Goal: Information Seeking & Learning: Learn about a topic

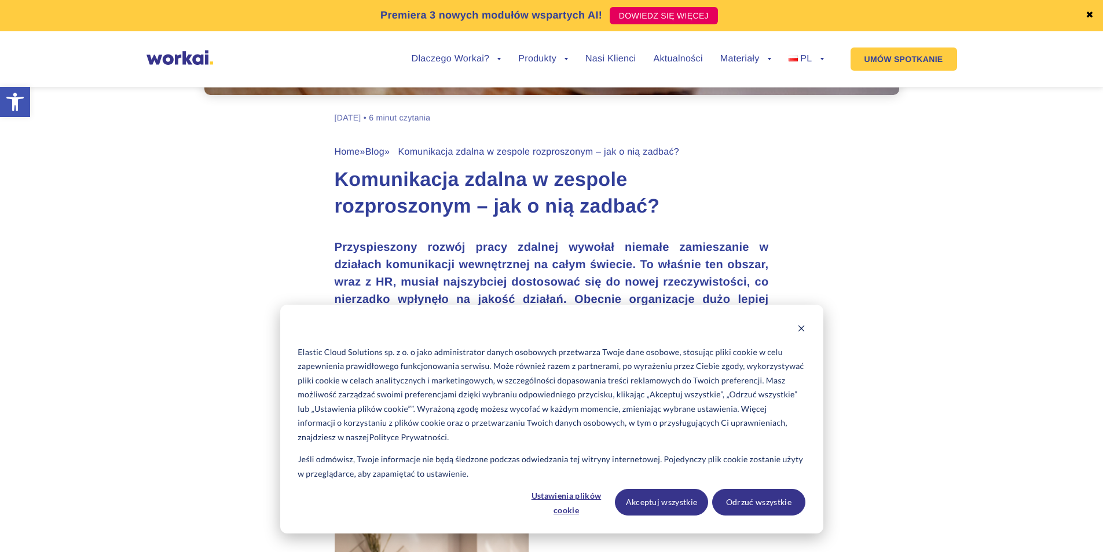
scroll to position [405, 0]
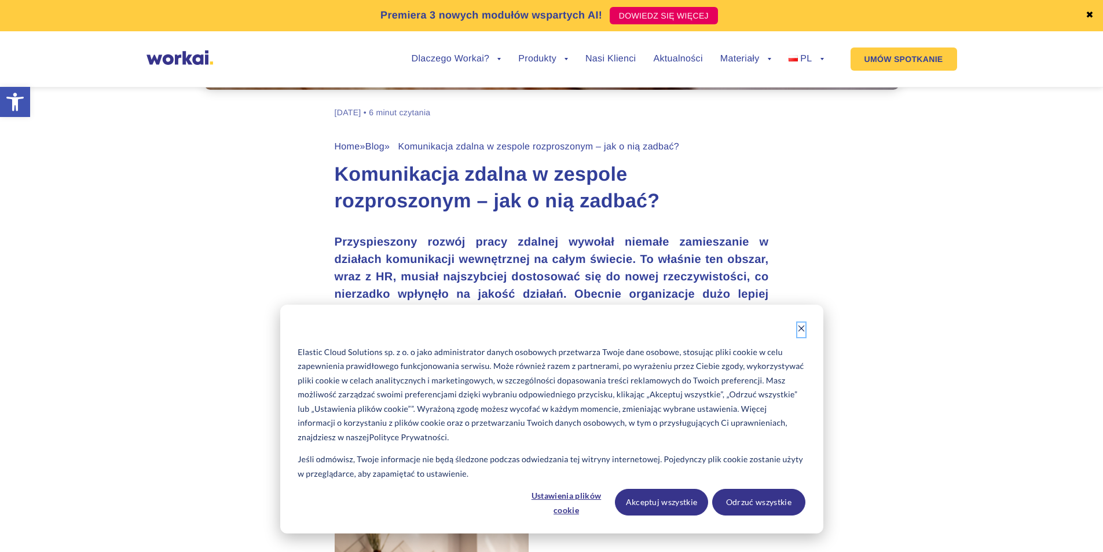
click at [802, 325] on icon "Dismiss cookie banner" at bounding box center [801, 328] width 8 height 8
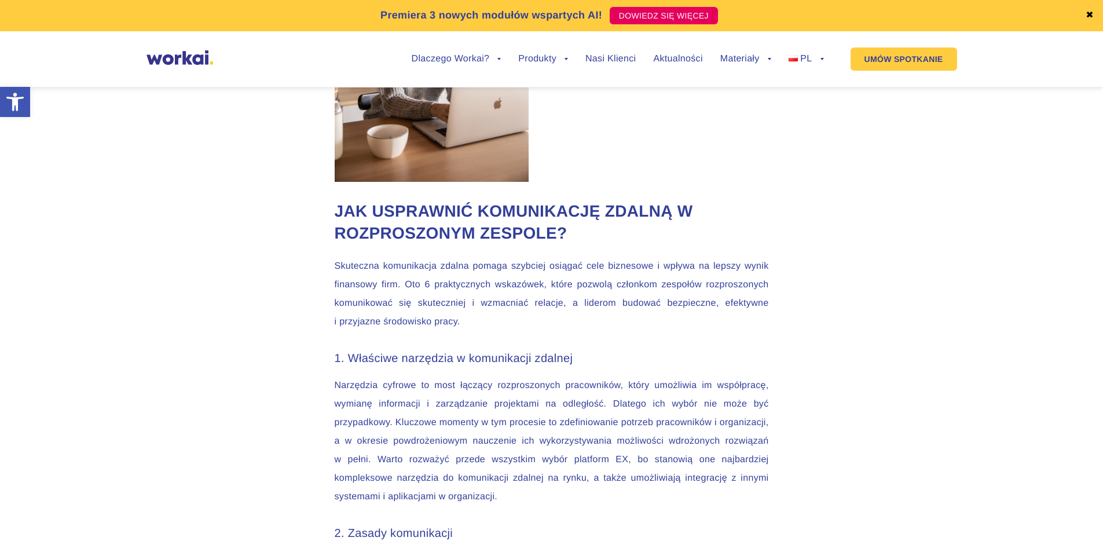
scroll to position [1000, 0]
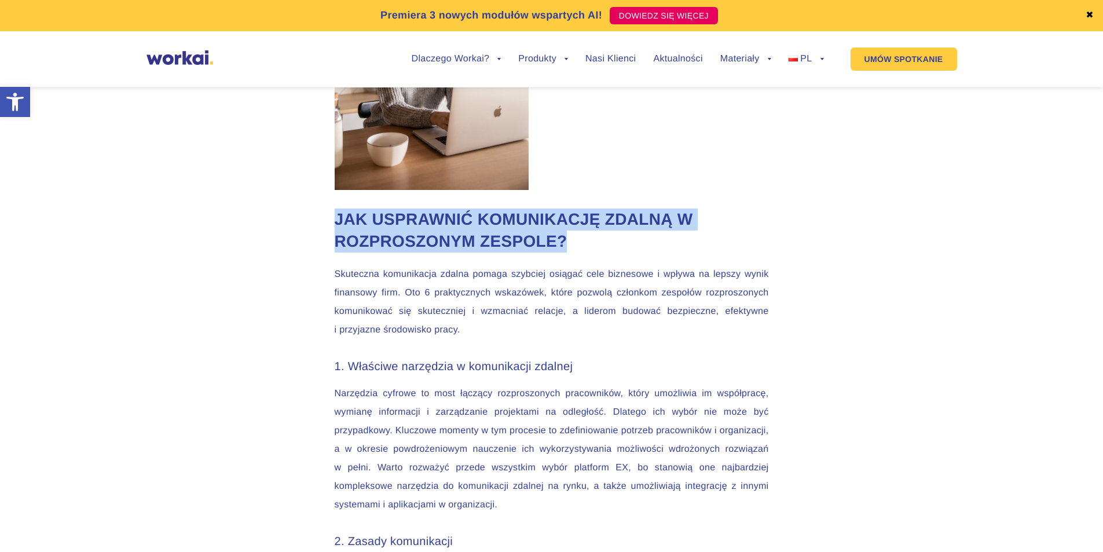
drag, startPoint x: 336, startPoint y: 223, endPoint x: 651, endPoint y: 237, distance: 314.6
click at [651, 237] on h2 "Jak usprawnić komunikację zdalną w rozproszonym zespole?" at bounding box center [552, 230] width 434 height 44
copy h2 "Jak usprawnić komunikację zdalną w rozproszonym zespole?"
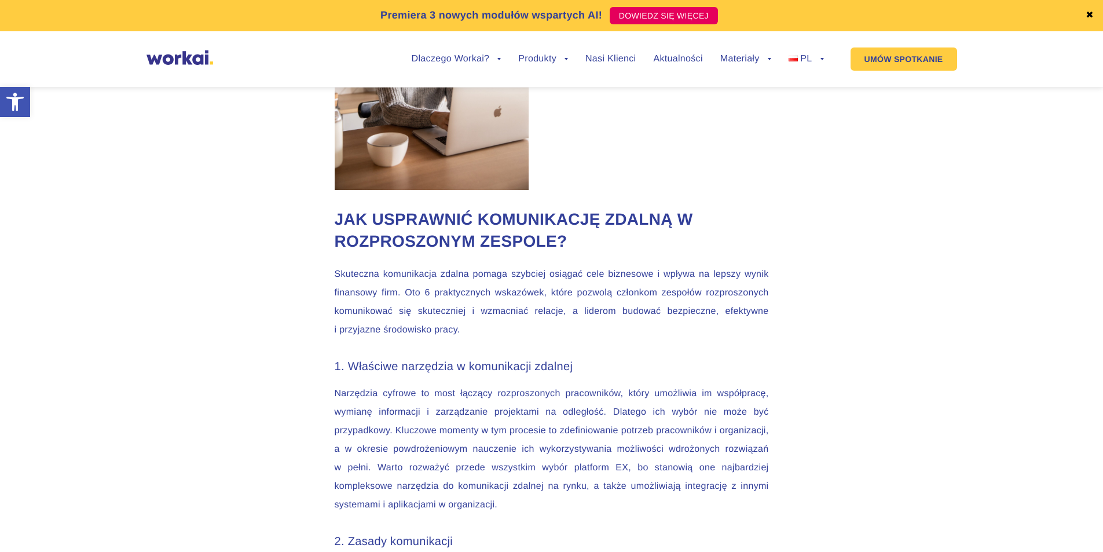
click at [335, 290] on p "Skuteczna komunikacja zdalna pomaga szybciej osiągać cele biznesowe i wpływa na…" at bounding box center [552, 302] width 434 height 74
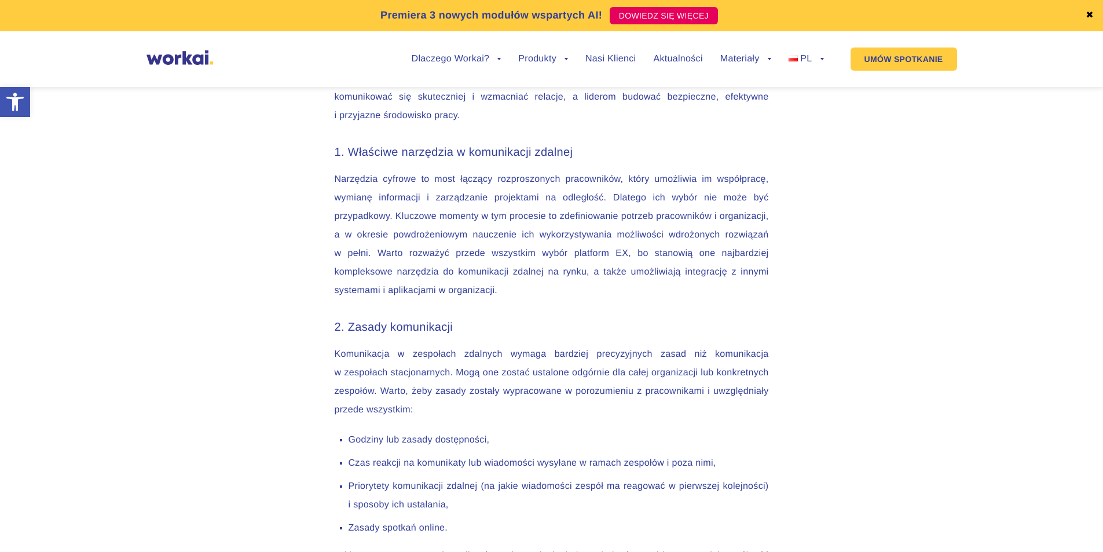
scroll to position [1115, 0]
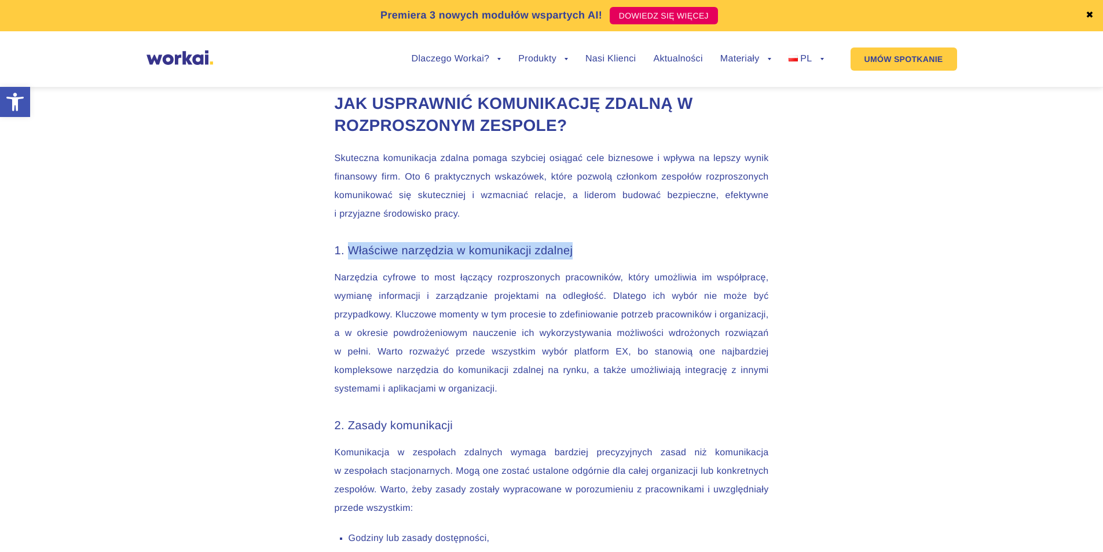
drag, startPoint x: 350, startPoint y: 247, endPoint x: 585, endPoint y: 254, distance: 235.1
click at [585, 254] on h3 "1. Właściwe narzędzia w komunikacji zdalnej" at bounding box center [552, 250] width 434 height 17
copy h3 "Właściwe narzędzia w komunikacji zdalnej"
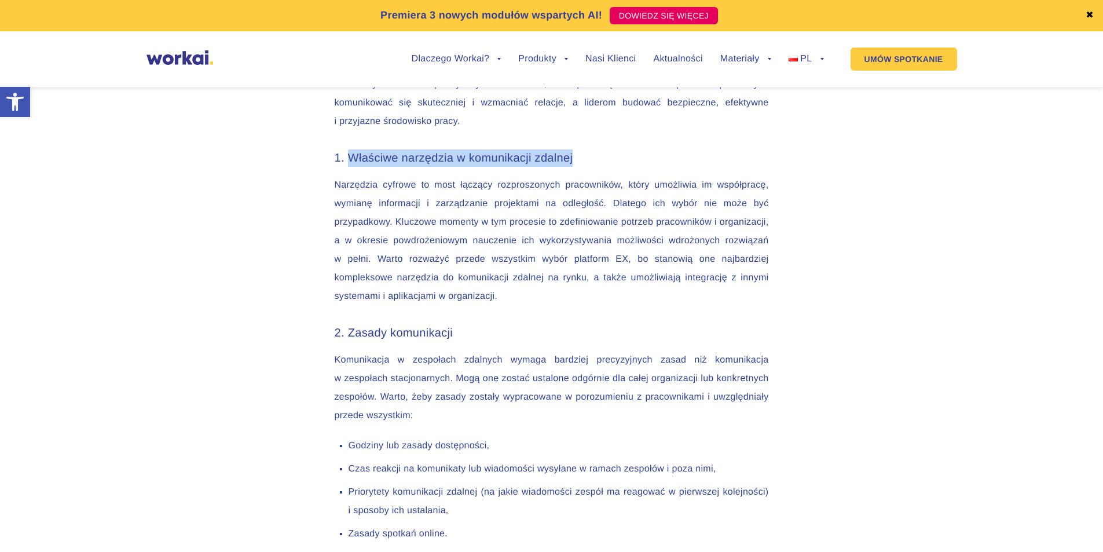
scroll to position [1347, 0]
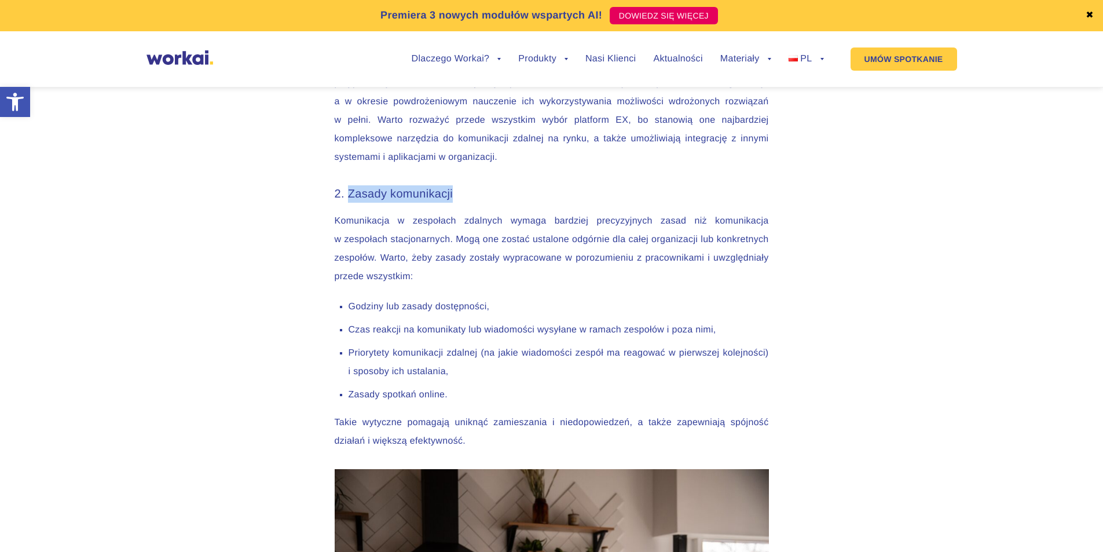
drag, startPoint x: 350, startPoint y: 194, endPoint x: 505, endPoint y: 195, distance: 154.5
click at [505, 195] on h3 "2. Zasady komunikacji" at bounding box center [552, 193] width 434 height 17
copy h3 "Zasady komunikacji"
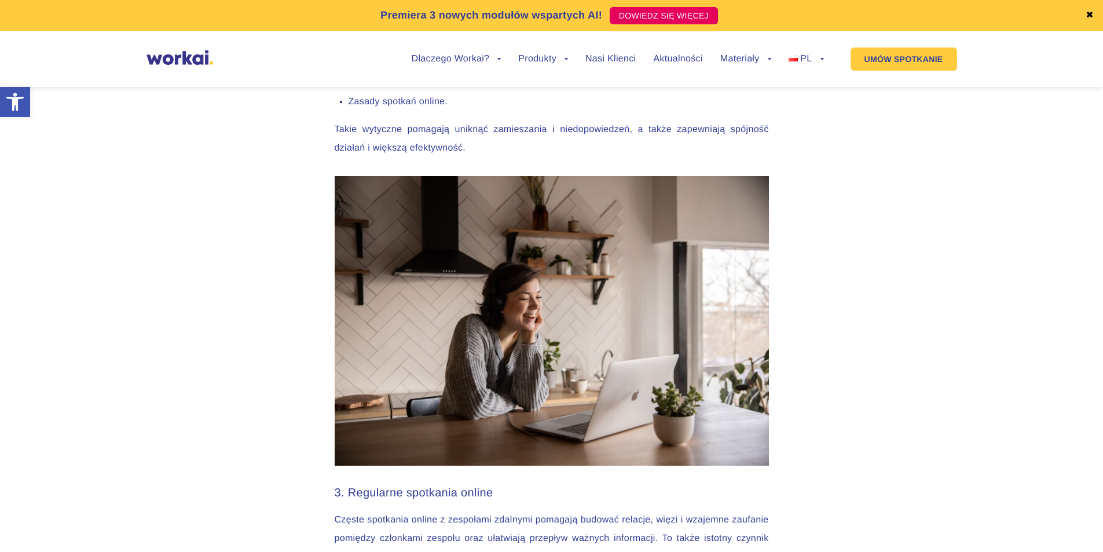
scroll to position [1868, 0]
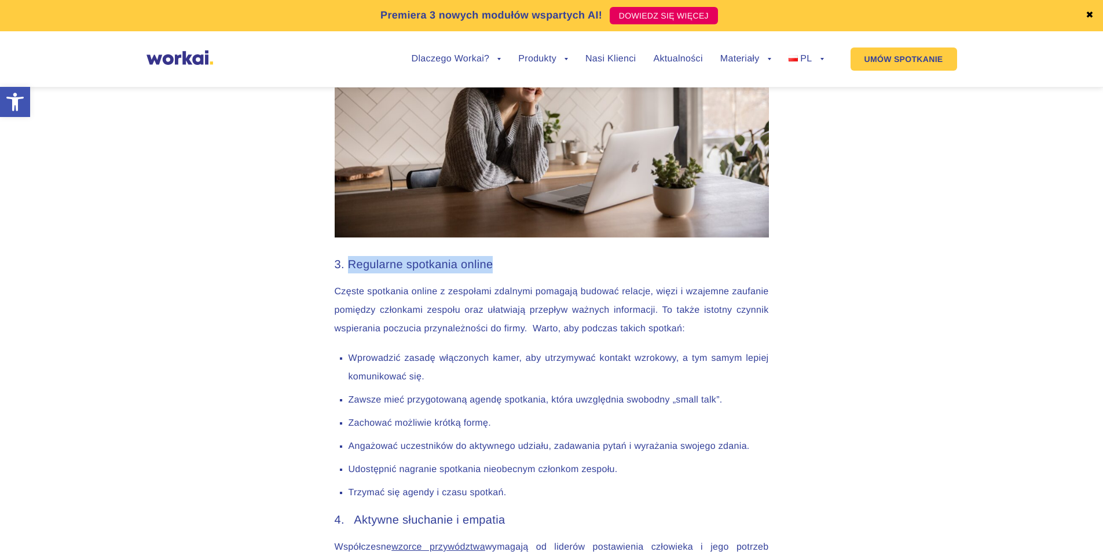
drag, startPoint x: 350, startPoint y: 263, endPoint x: 493, endPoint y: 264, distance: 142.4
click at [493, 264] on h3 "3. Regularne spotkania online" at bounding box center [552, 264] width 434 height 17
copy h3 "Regularne spotkania online"
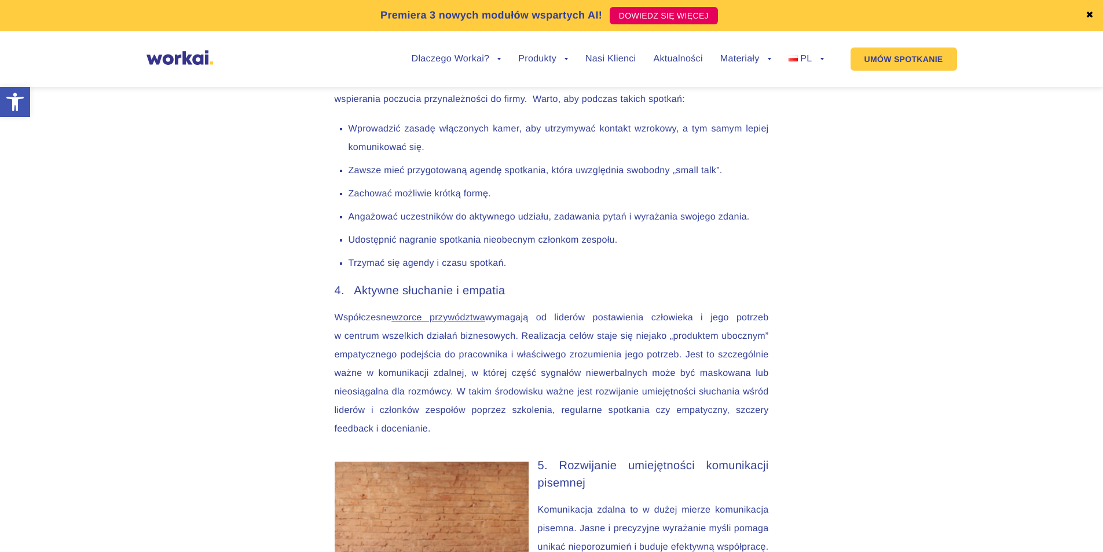
scroll to position [2041, 0]
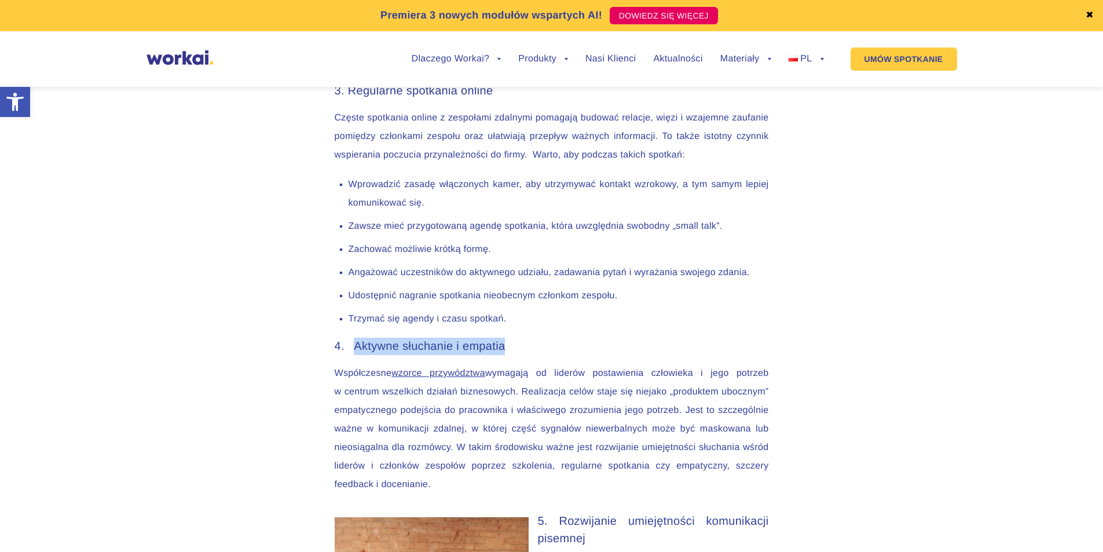
drag, startPoint x: 358, startPoint y: 348, endPoint x: 526, endPoint y: 349, distance: 168.4
click at [526, 349] on h3 "4. Aktywne słuchanie i empatia" at bounding box center [552, 345] width 434 height 17
copy h3 "Aktywne słuchanie i empatia"
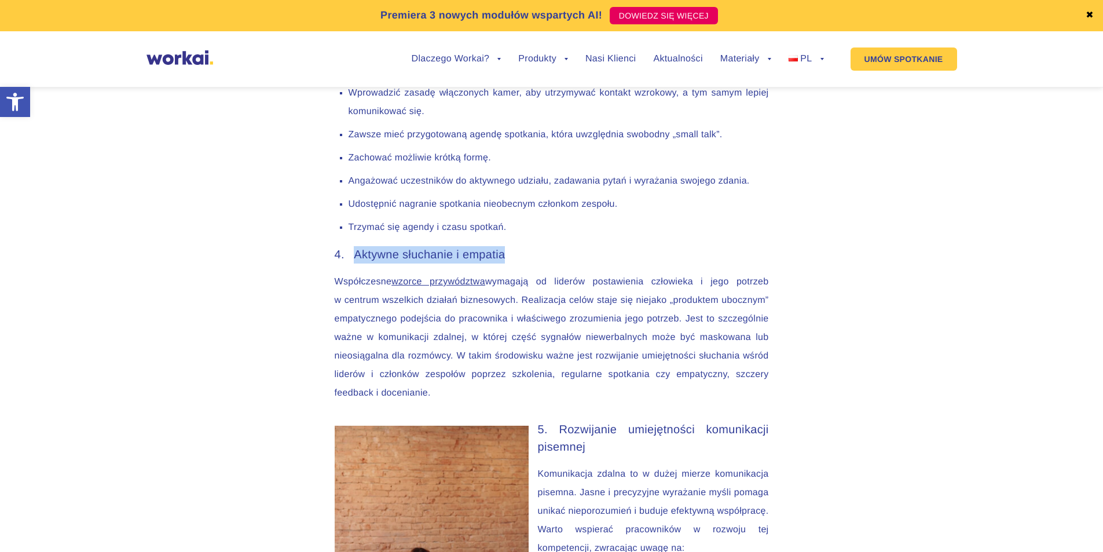
scroll to position [2273, 0]
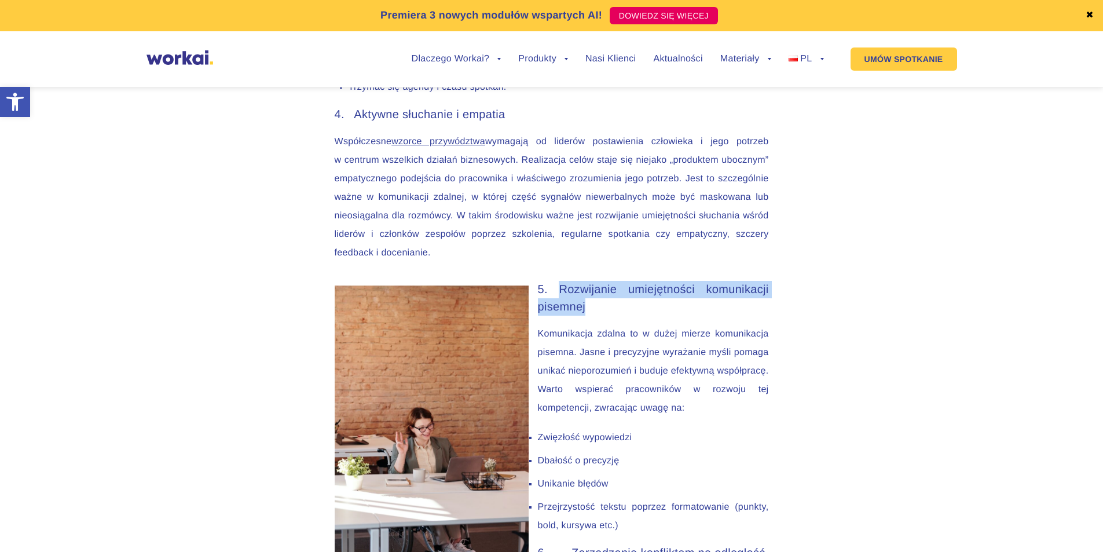
drag, startPoint x: 560, startPoint y: 288, endPoint x: 596, endPoint y: 306, distance: 39.9
click at [596, 306] on h3 "5. Rozwijanie umiejętności komunikacji pisemnej" at bounding box center [552, 298] width 434 height 35
copy h3 "Rozwijanie umiejętności komunikacji pisemnej"
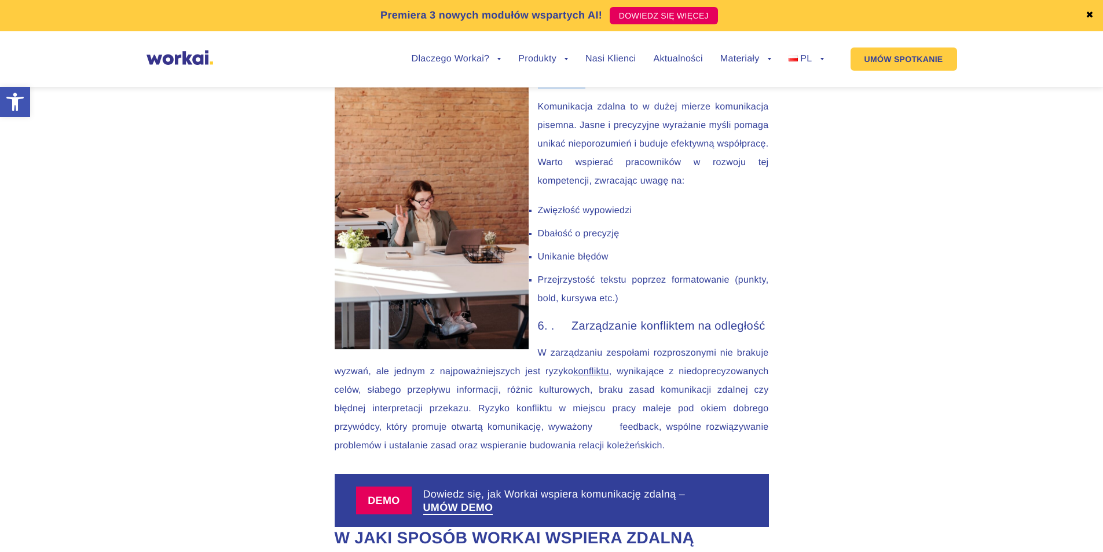
scroll to position [2504, 0]
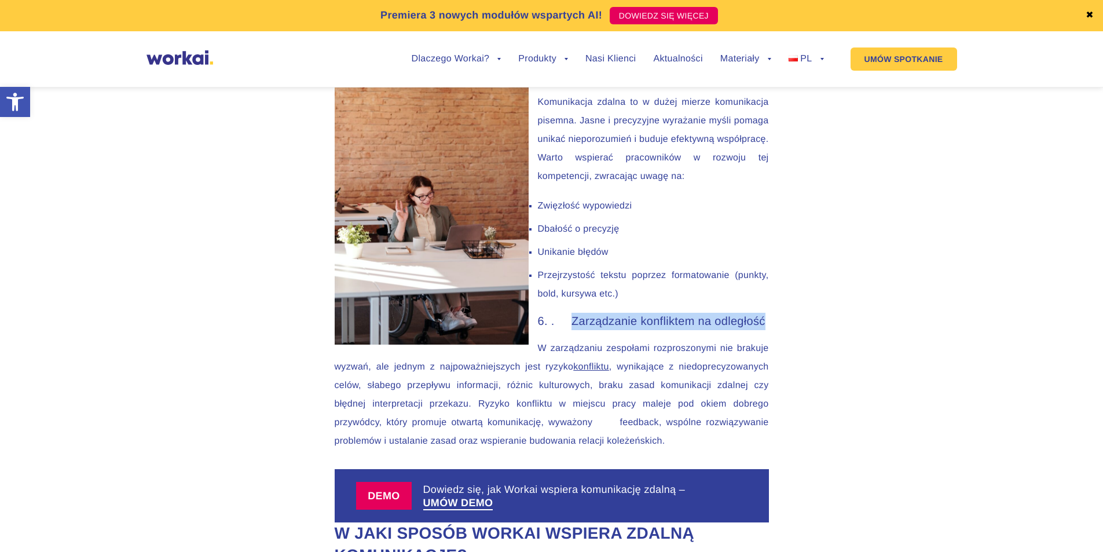
drag, startPoint x: 586, startPoint y: 322, endPoint x: 880, endPoint y: 324, distance: 294.0
copy h3 "Zarządzanie konfliktem na odległość"
click at [726, 284] on li "Przejrzystość tekstu poprzez formatowanie (punkty, bold, kursywa etc.)" at bounding box center [558, 284] width 420 height 37
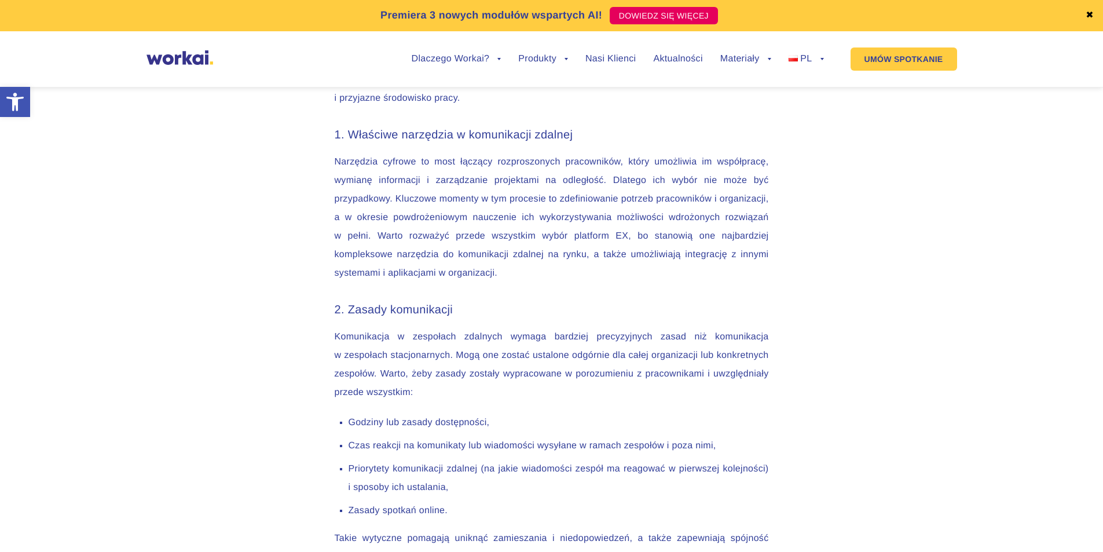
scroll to position [1173, 0]
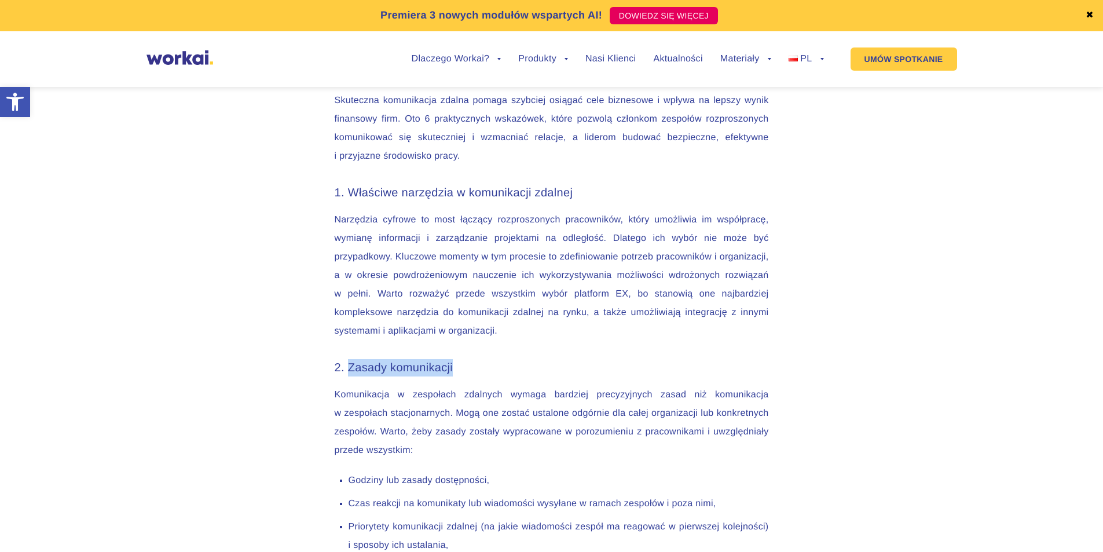
drag, startPoint x: 346, startPoint y: 365, endPoint x: 495, endPoint y: 372, distance: 149.5
click at [495, 372] on h3 "2. Zasady komunikacji" at bounding box center [552, 367] width 434 height 17
copy h3 "Zasady komunikacji"
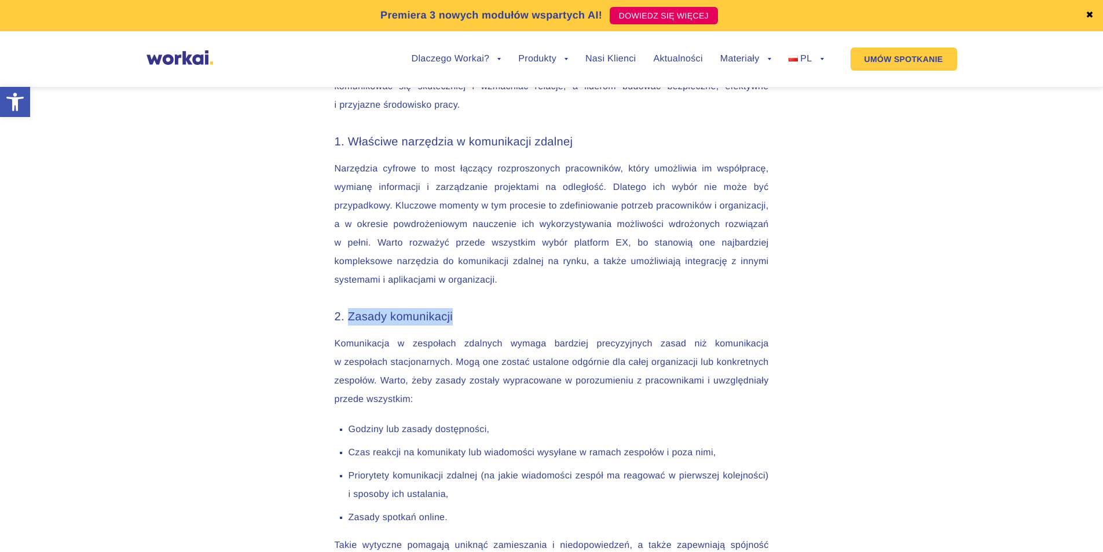
scroll to position [1231, 0]
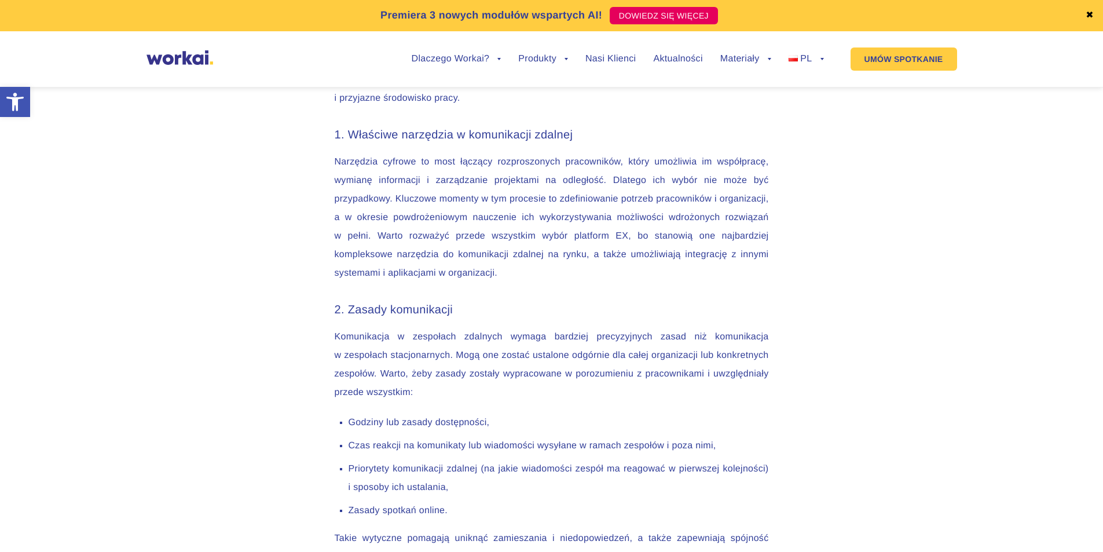
drag, startPoint x: 349, startPoint y: 311, endPoint x: 504, endPoint y: 313, distance: 155.1
click at [504, 313] on h3 "2. Zasady komunikacji" at bounding box center [552, 309] width 434 height 17
copy h3 "Zasady komunikacji"
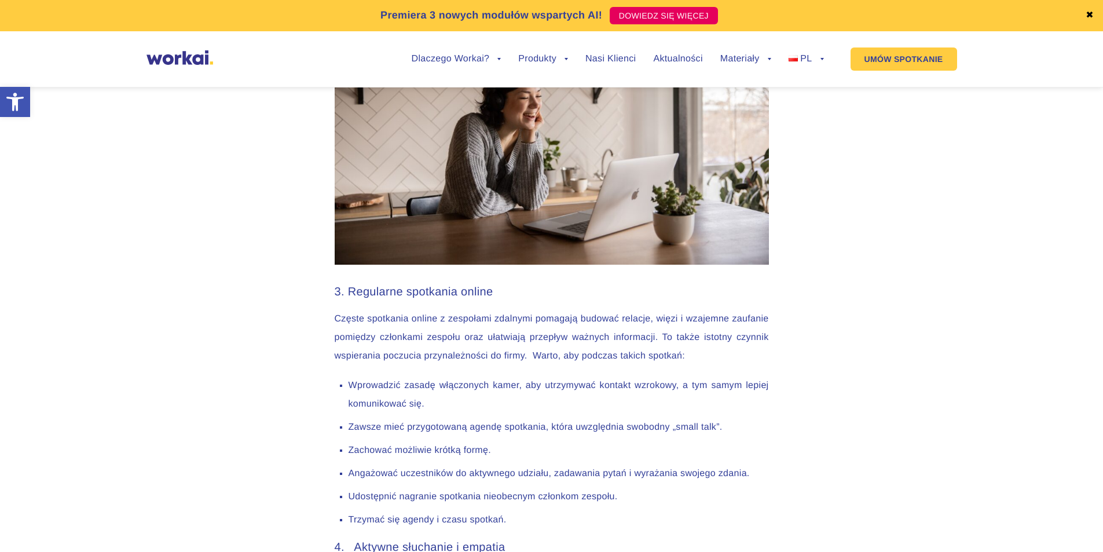
scroll to position [1926, 0]
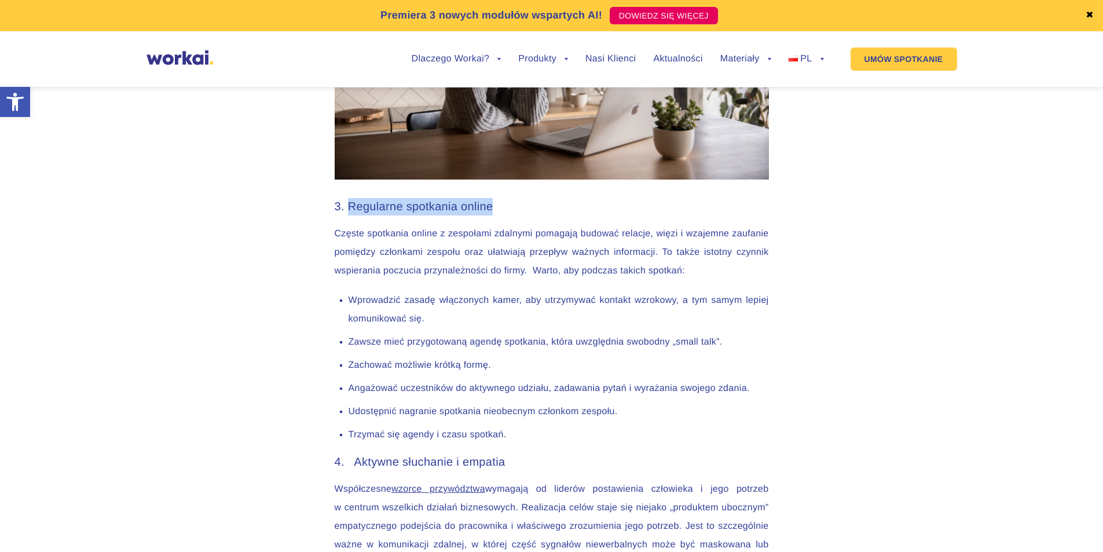
drag, startPoint x: 351, startPoint y: 204, endPoint x: 548, endPoint y: 209, distance: 196.8
click at [548, 209] on h3 "3. Regularne spotkania online" at bounding box center [552, 206] width 434 height 17
copy h3 "Regularne spotkania online"
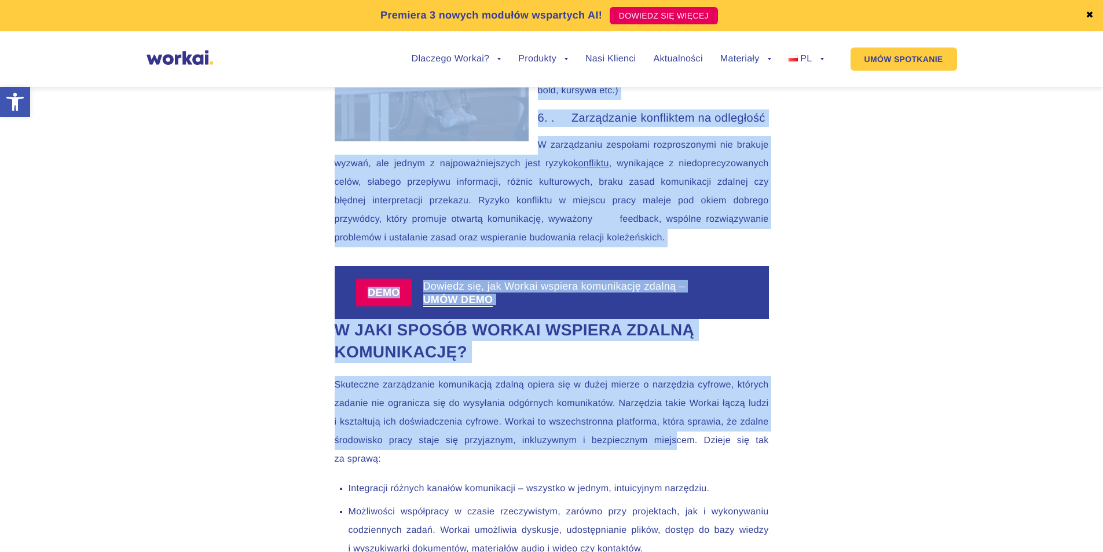
scroll to position [2736, 0]
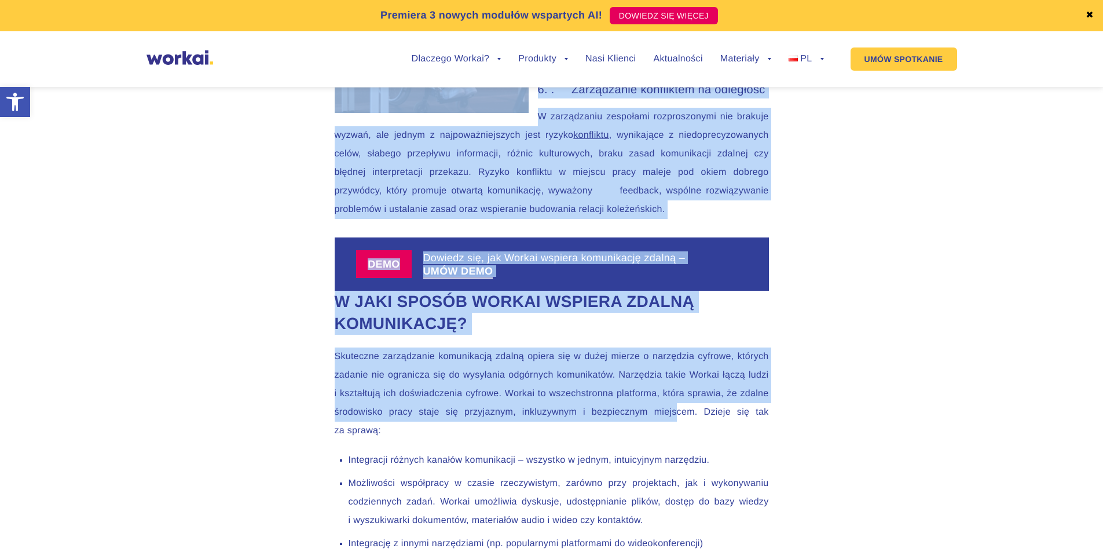
drag, startPoint x: 332, startPoint y: 420, endPoint x: 652, endPoint y: 197, distance: 390.5
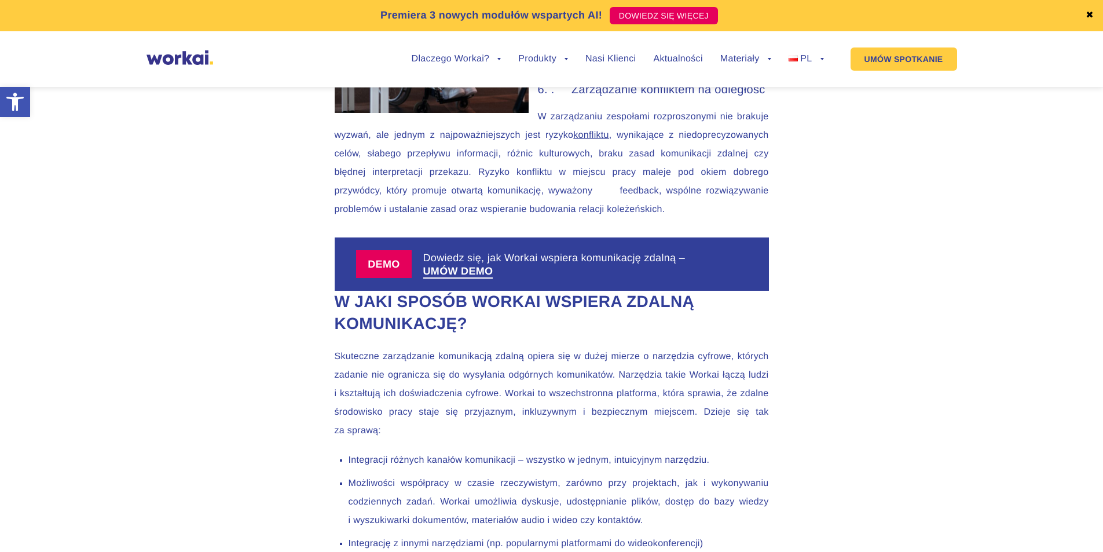
click at [435, 164] on p "W zarządzaniu zespołami rozproszonymi nie brakuje wyzwań, ale jednym z najpoważ…" at bounding box center [552, 163] width 434 height 111
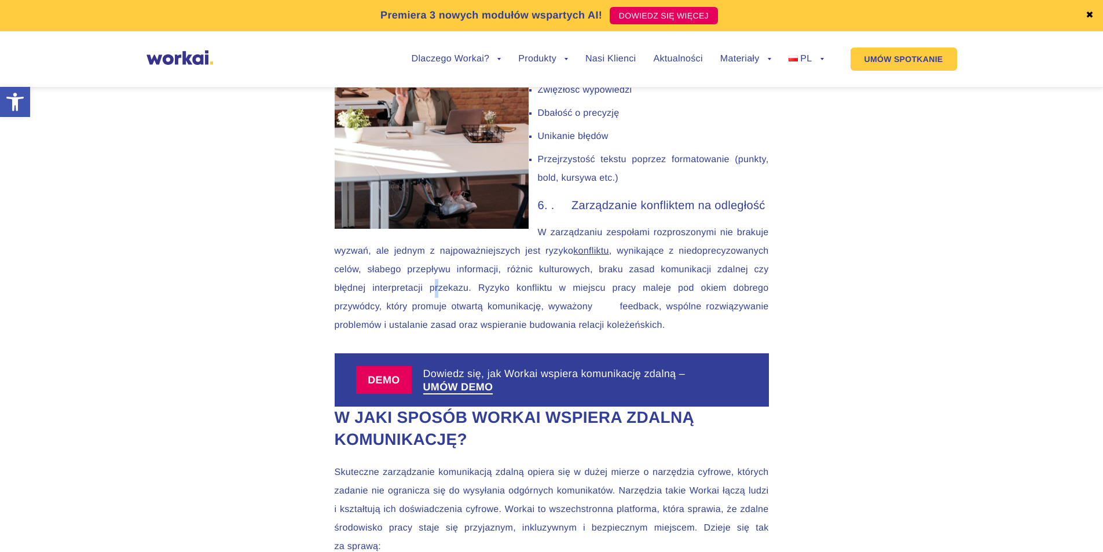
scroll to position [2389, 0]
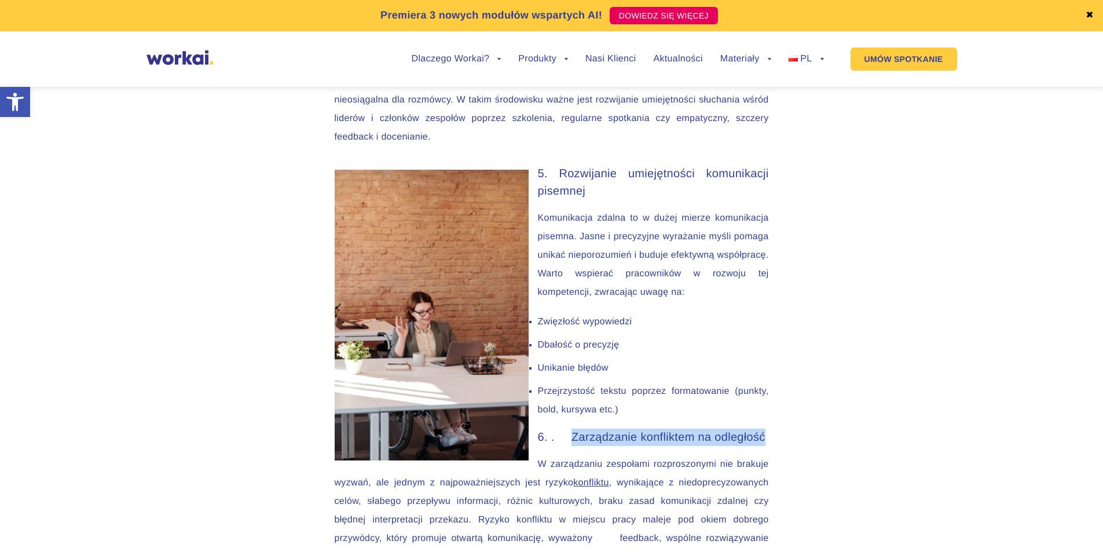
drag, startPoint x: 572, startPoint y: 440, endPoint x: 817, endPoint y: 440, distance: 244.2
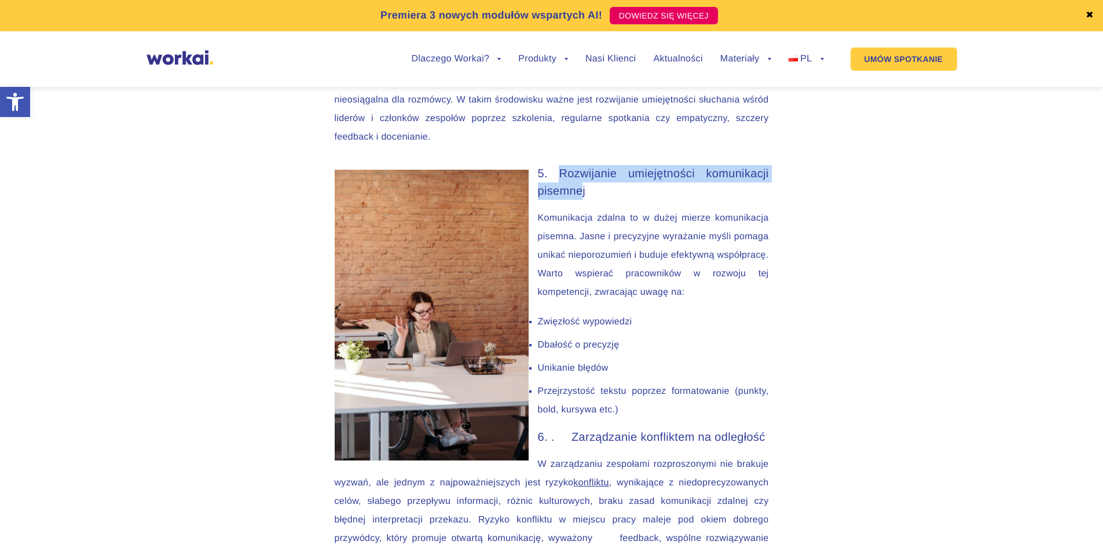
drag, startPoint x: 565, startPoint y: 178, endPoint x: 581, endPoint y: 188, distance: 18.8
click at [581, 188] on h3 "5. Rozwijanie umiejętności komunikacji pisemnej" at bounding box center [552, 182] width 434 height 35
drag, startPoint x: 591, startPoint y: 186, endPoint x: 561, endPoint y: 172, distance: 33.1
click at [561, 172] on h3 "5. Rozwijanie umiejętności komunikacji pisemnej" at bounding box center [552, 182] width 434 height 35
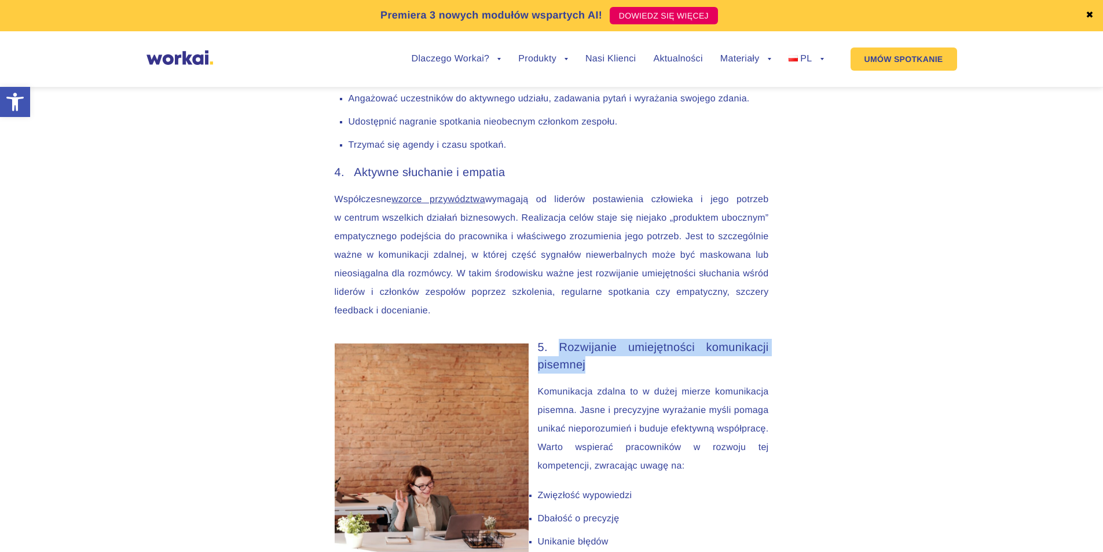
scroll to position [1983, 0]
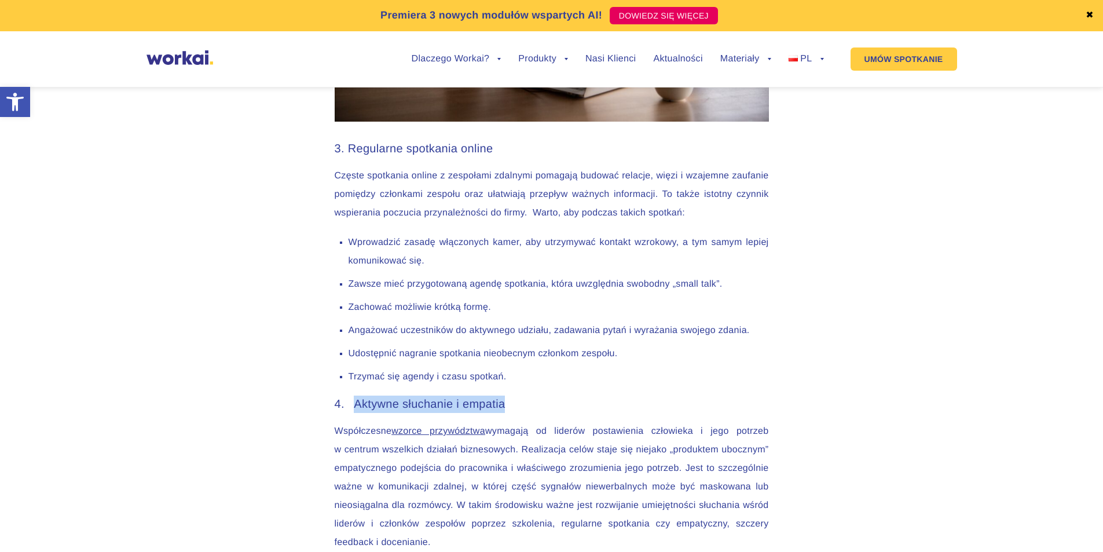
drag, startPoint x: 354, startPoint y: 405, endPoint x: 546, endPoint y: 405, distance: 191.6
click at [546, 405] on h3 "4. Aktywne słuchanie i empatia" at bounding box center [552, 403] width 434 height 17
click at [314, 203] on div "Przyspieszony rozwój pracy zdalnej wywołał niemałe zamieszanie w działach komun…" at bounding box center [551, 234] width 1103 height 3158
drag, startPoint x: 351, startPoint y: 155, endPoint x: 549, endPoint y: 155, distance: 197.9
click at [549, 151] on h3 "3. Regularne spotkania online" at bounding box center [552, 148] width 434 height 17
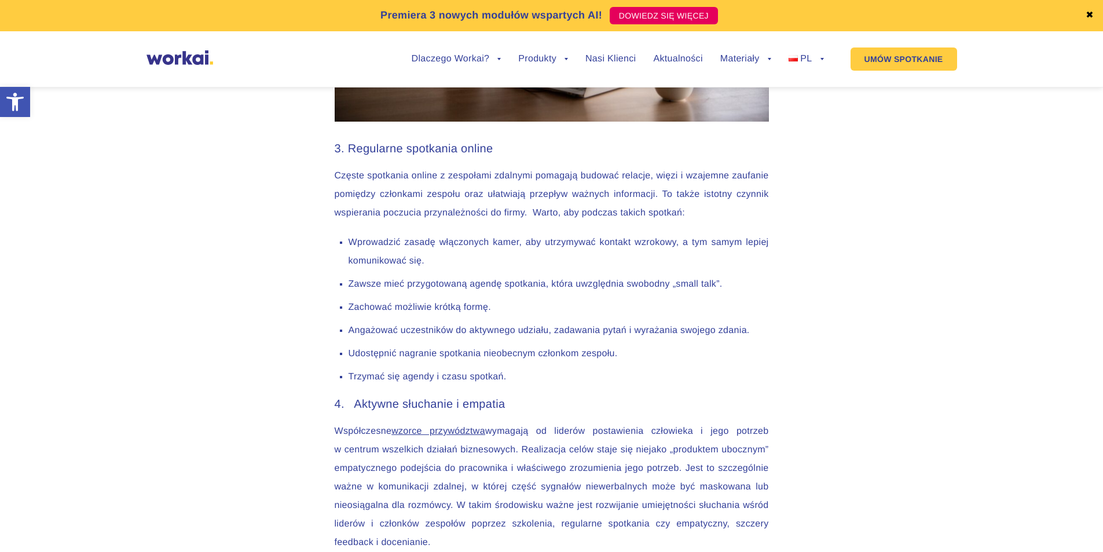
click at [526, 324] on li "Angażować uczestników do aktywnego udziału, zadawania pytań i wyrażania swojego…" at bounding box center [558, 330] width 420 height 19
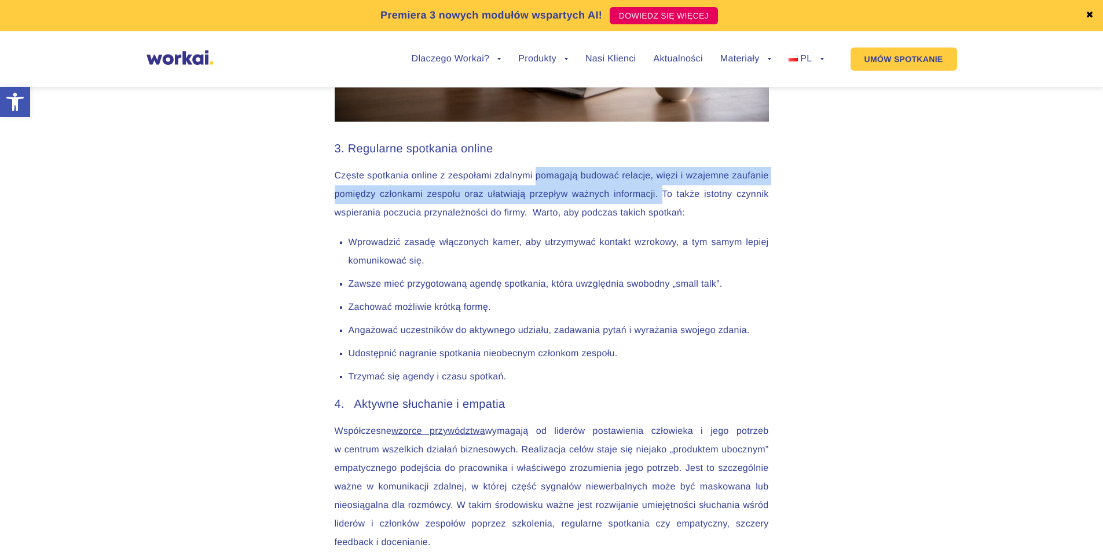
drag, startPoint x: 536, startPoint y: 177, endPoint x: 661, endPoint y: 196, distance: 126.6
click at [661, 196] on p "Częste spotkania online z zespołami zdalnymi pomagają budować relacje, więzi i …" at bounding box center [552, 195] width 434 height 56
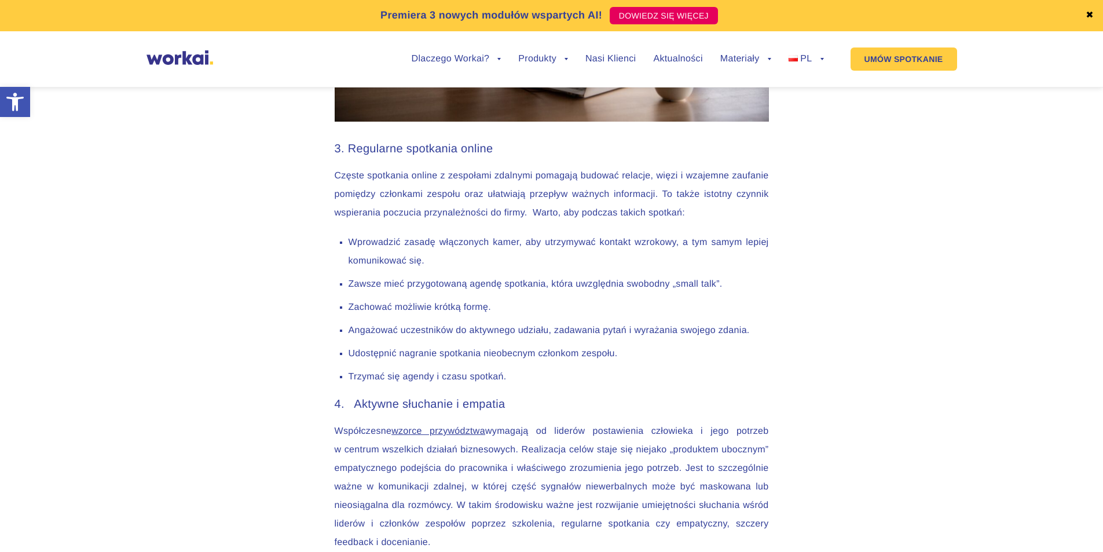
click at [271, 356] on div "Przyspieszony rozwój pracy zdalnej wywołał niemałe zamieszanie w działach komun…" at bounding box center [551, 234] width 1103 height 3158
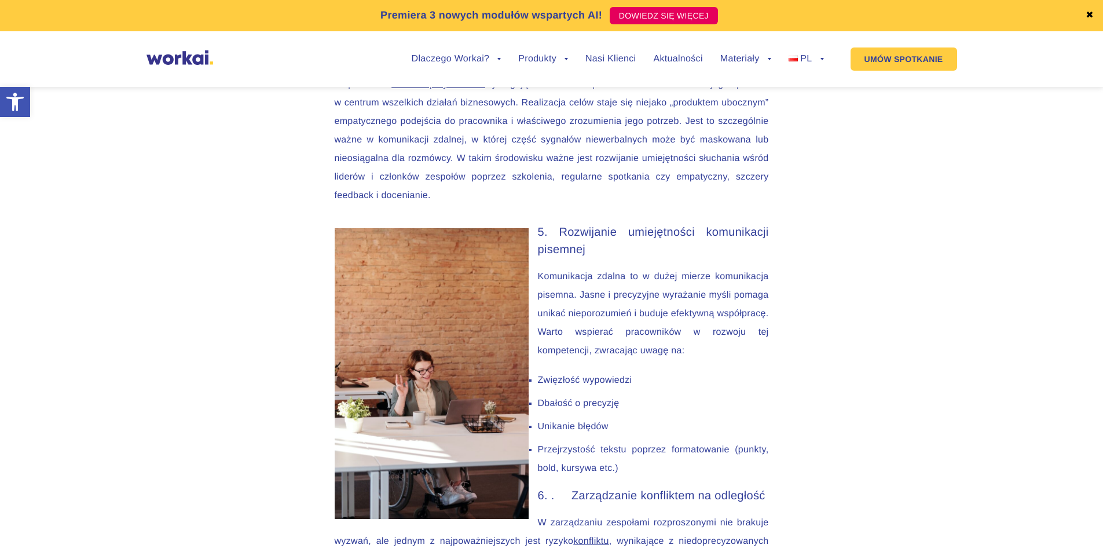
scroll to position [2331, 0]
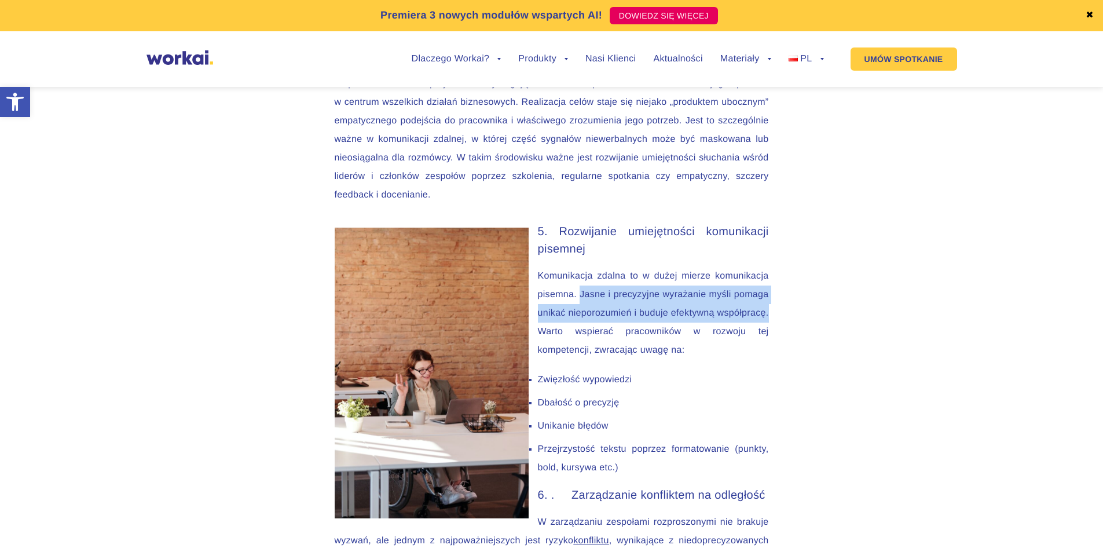
drag, startPoint x: 580, startPoint y: 293, endPoint x: 780, endPoint y: 312, distance: 201.1
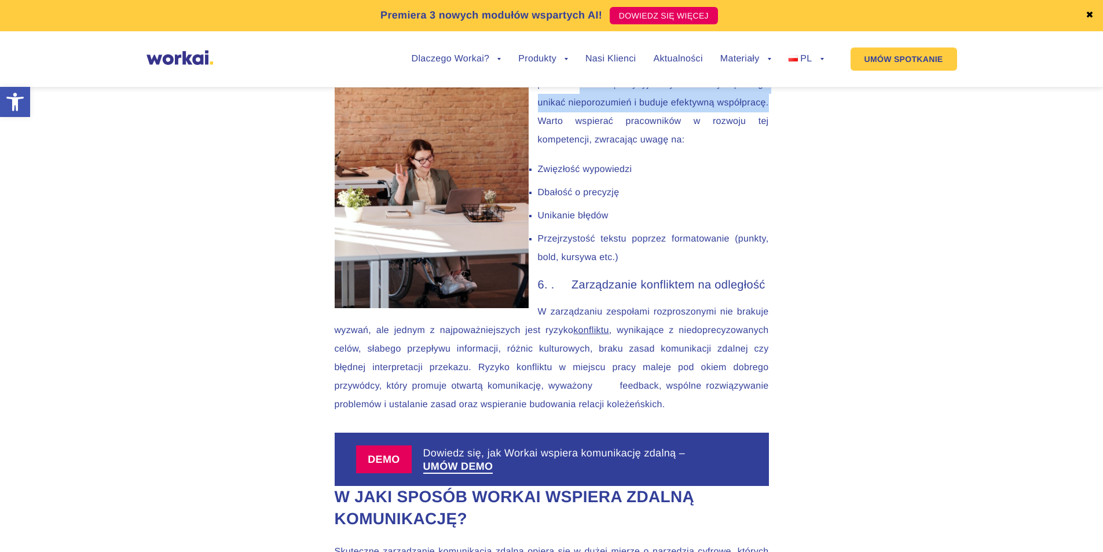
scroll to position [2562, 0]
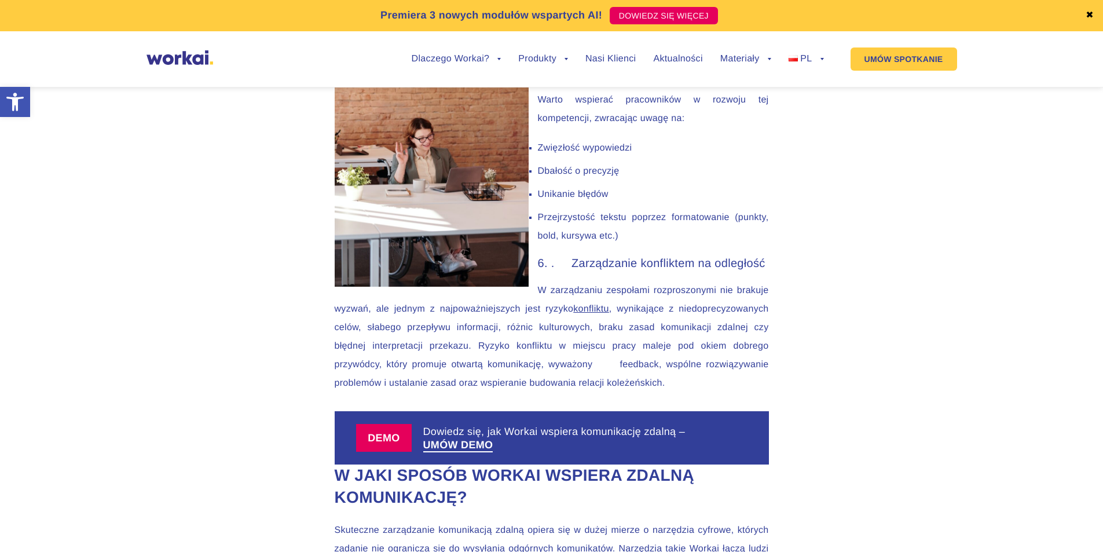
click at [629, 300] on p "W zarządzaniu zespołami rozproszonymi nie brakuje wyzwań, ale jednym z najpoważ…" at bounding box center [552, 336] width 434 height 111
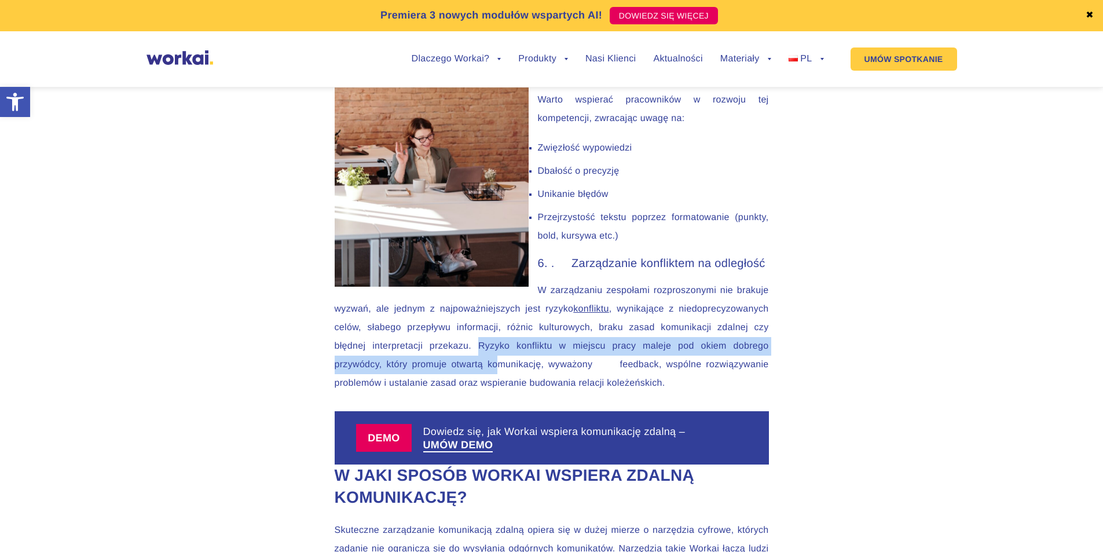
drag, startPoint x: 476, startPoint y: 346, endPoint x: 500, endPoint y: 362, distance: 28.4
click at [500, 362] on p "W zarządzaniu zespołami rozproszonymi nie brakuje wyzwań, ale jednym z najpoważ…" at bounding box center [552, 336] width 434 height 111
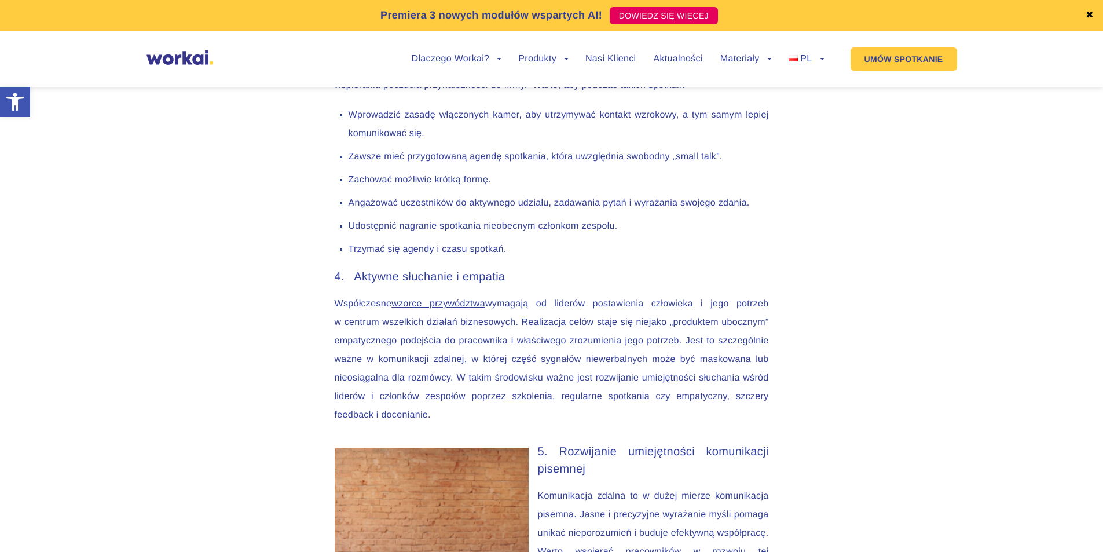
scroll to position [2157, 0]
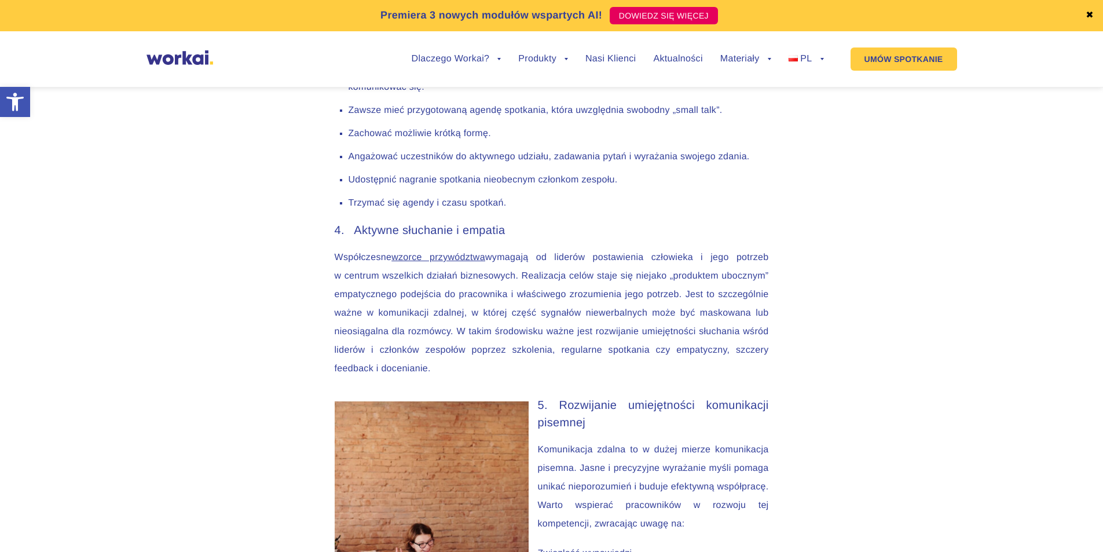
drag, startPoint x: 458, startPoint y: 330, endPoint x: 477, endPoint y: 362, distance: 37.4
click at [477, 362] on p "Współczesne wzorce przywództwa wymagają od liderów postawienia człowieka i jego…" at bounding box center [552, 313] width 434 height 130
click at [594, 307] on p "Współczesne wzorce przywództwa wymagają od liderów postawienia człowieka i jego…" at bounding box center [552, 313] width 434 height 130
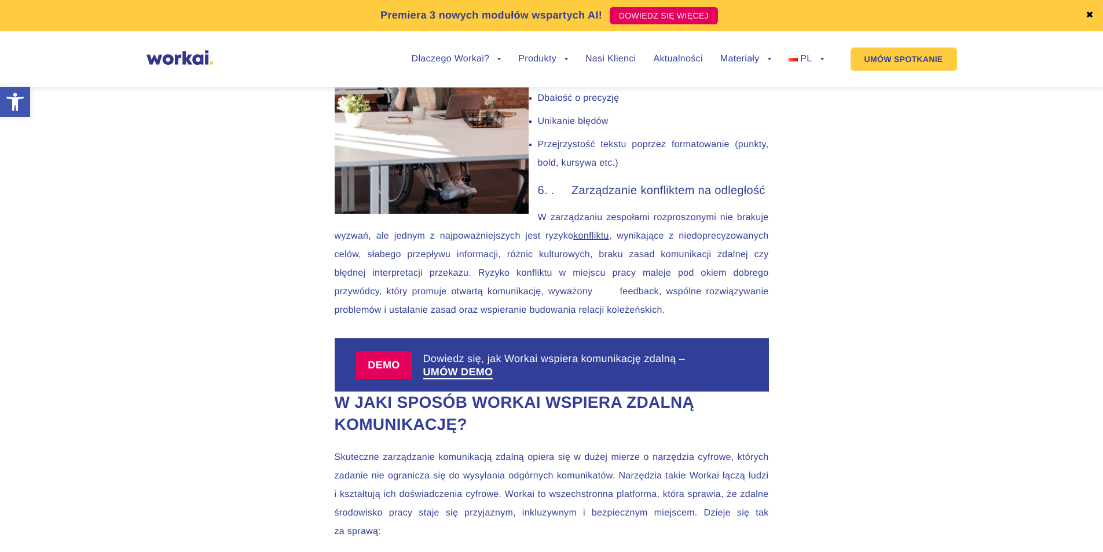
scroll to position [2620, 0]
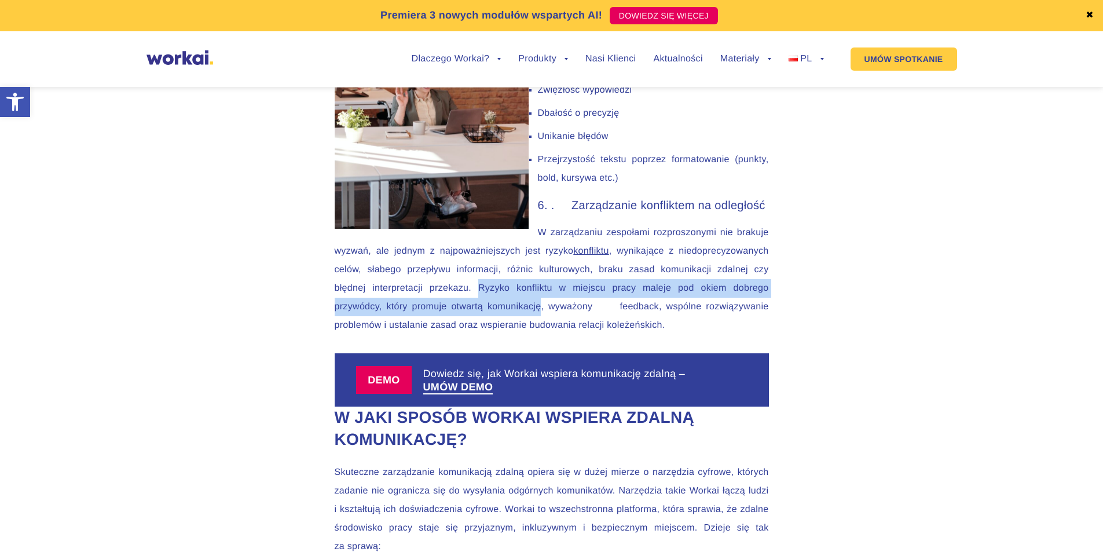
drag, startPoint x: 477, startPoint y: 289, endPoint x: 542, endPoint y: 306, distance: 67.1
click at [542, 306] on p "W zarządzaniu zespołami rozproszonymi nie brakuje wyzwań, ale jednym z najpoważ…" at bounding box center [552, 278] width 434 height 111
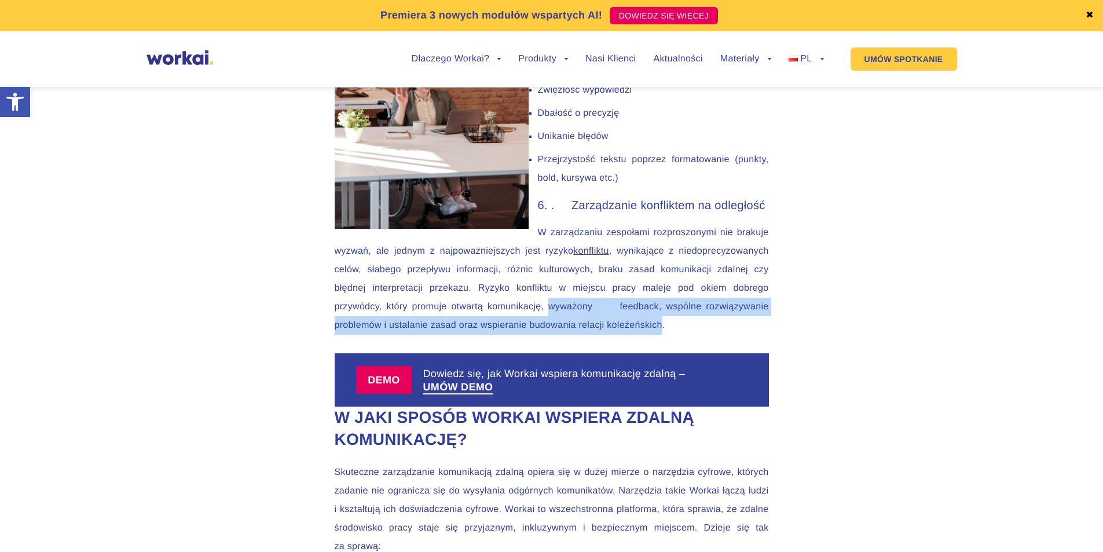
drag, startPoint x: 551, startPoint y: 306, endPoint x: 660, endPoint y: 325, distance: 110.6
click at [660, 325] on p "W zarządzaniu zespołami rozproszonymi nie brakuje wyzwań, ale jednym z najpoważ…" at bounding box center [552, 278] width 434 height 111
